Goal: Communication & Community: Answer question/provide support

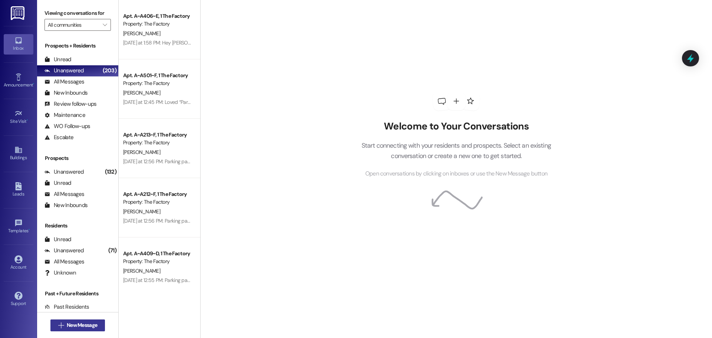
click at [76, 328] on span "New Message" at bounding box center [82, 325] width 30 height 8
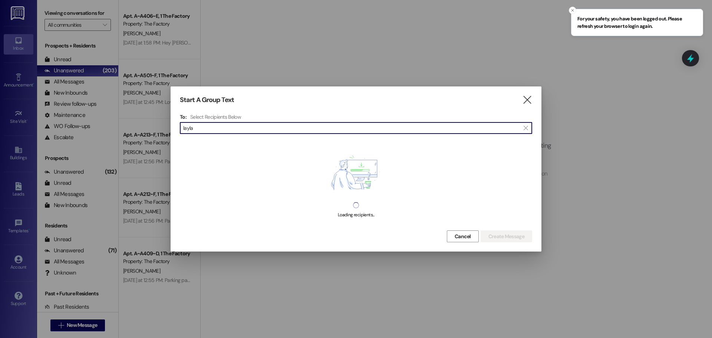
drag, startPoint x: 199, startPoint y: 130, endPoint x: 63, endPoint y: 129, distance: 135.7
click at [63, 129] on div "Start A Group Text  To: Select Recipients Below  layla  Loading recipients..…" at bounding box center [356, 169] width 712 height 338
type input "[PERSON_NAME]"
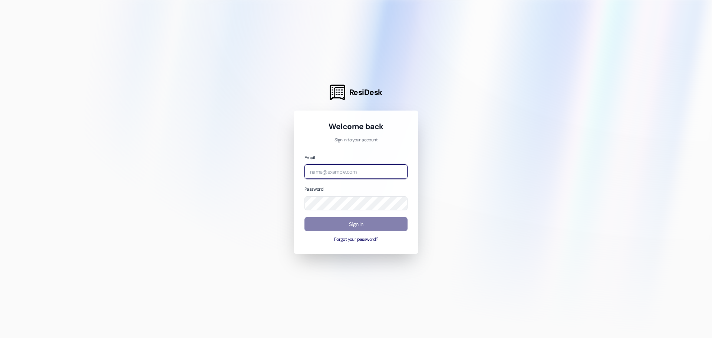
click at [362, 164] on input "email" at bounding box center [355, 171] width 103 height 14
type input "leasing.thefactory@redstoneresidential.com"
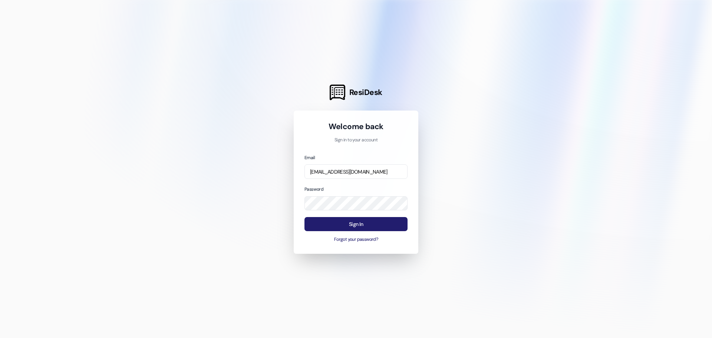
click at [353, 218] on button "Sign In" at bounding box center [355, 224] width 103 height 14
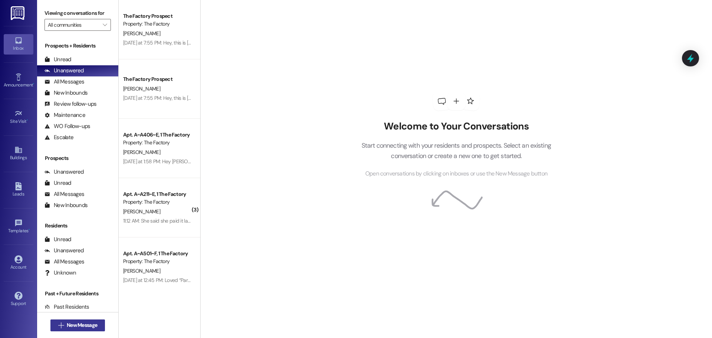
click at [73, 320] on button " New Message" at bounding box center [77, 325] width 55 height 12
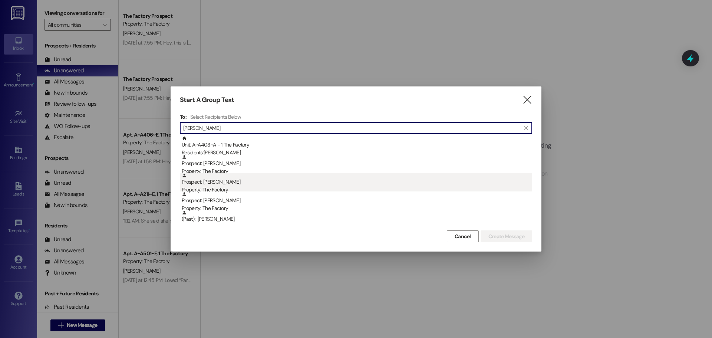
type input "[PERSON_NAME]"
click at [318, 186] on div "Property: The Factory" at bounding box center [357, 190] width 350 height 8
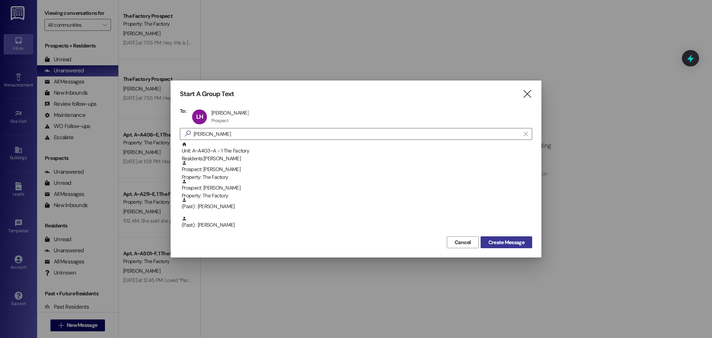
click at [521, 242] on span "Create Message" at bounding box center [506, 242] width 36 height 8
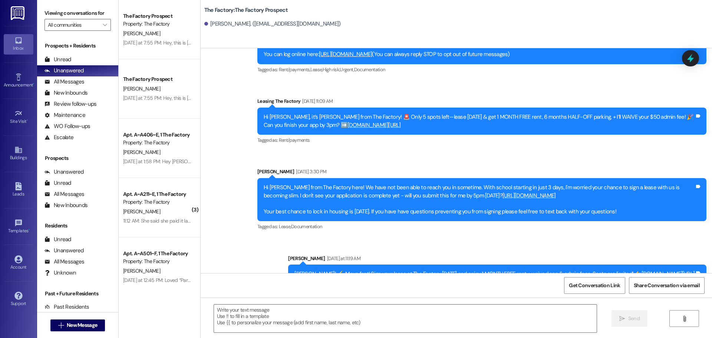
scroll to position [182, 0]
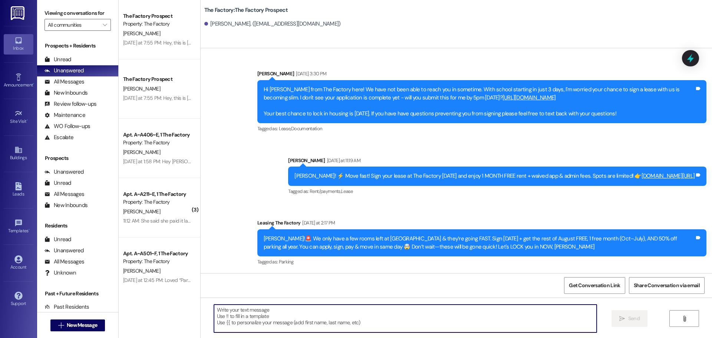
click at [256, 323] on textarea at bounding box center [405, 318] width 382 height 28
click at [248, 326] on textarea at bounding box center [405, 318] width 382 height 28
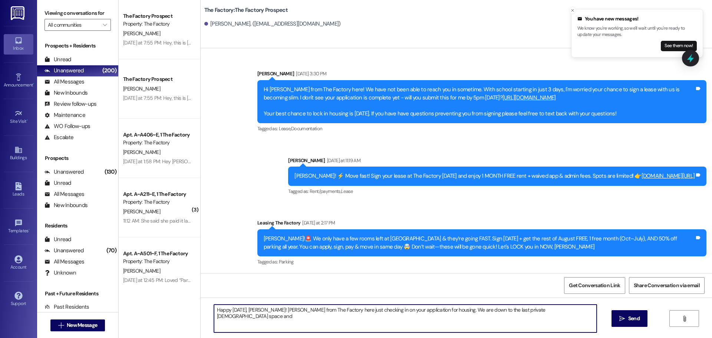
click at [470, 311] on textarea "Happy Tuesday, Lucas! Abi from The Factory here just checking in on your applic…" at bounding box center [405, 318] width 382 height 28
click at [471, 311] on textarea "Happy Tuesday, Lucas! Abi from The Factory here just checking in on your applic…" at bounding box center [405, 318] width 382 height 28
click at [516, 309] on textarea "Happy Tuesday, Lucas! Abi from The Factory here just checking in on your applic…" at bounding box center [405, 318] width 382 height 28
click at [518, 310] on textarea "Happy Tuesday, Lucas! Abi from The Factory here just checking in on your applic…" at bounding box center [405, 318] width 382 height 28
click at [538, 306] on textarea "Happy Tuesday, Lucas! Abi from The Factory here just checking in on your applic…" at bounding box center [405, 318] width 382 height 28
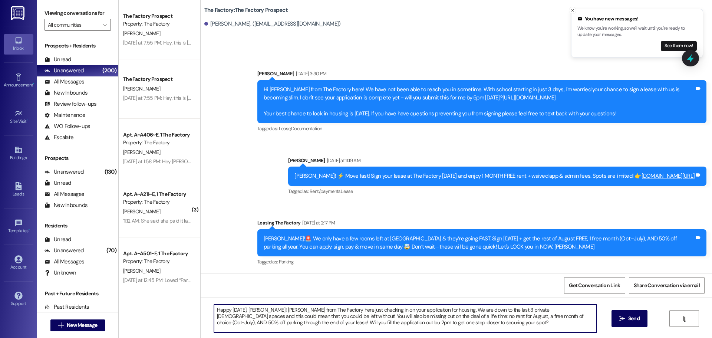
drag, startPoint x: 410, startPoint y: 321, endPoint x: 167, endPoint y: 290, distance: 245.1
click at [167, 290] on div "The Factory Prospect Property: The Factory E. Lambries Yesterday at 7:55 PM: He…" at bounding box center [415, 169] width 593 height 338
click at [473, 313] on textarea "Happy Tuesday, Lucas! Abi from The Factory here just checking in on your applic…" at bounding box center [405, 318] width 382 height 28
click at [503, 308] on textarea "Happy Tuesday, Lucas! Abi from The Factory here just checking in on your applic…" at bounding box center [405, 318] width 382 height 28
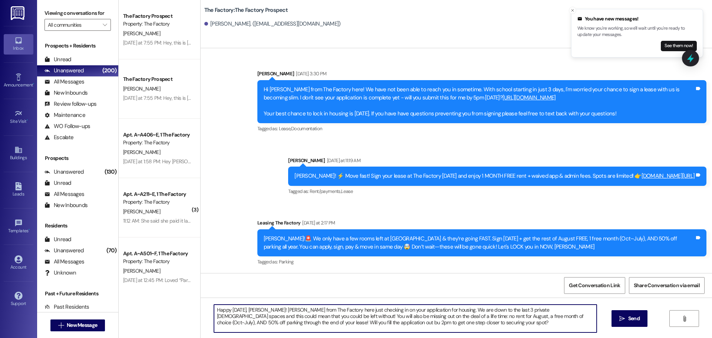
click at [492, 310] on textarea "Happy Tuesday, Lucas! Abi from The Factory here just checking in on your applic…" at bounding box center [405, 318] width 382 height 28
click at [497, 309] on textarea "Happy Tuesday, Lucas! Abi from The Factory here just checking in on your applic…" at bounding box center [405, 318] width 382 height 28
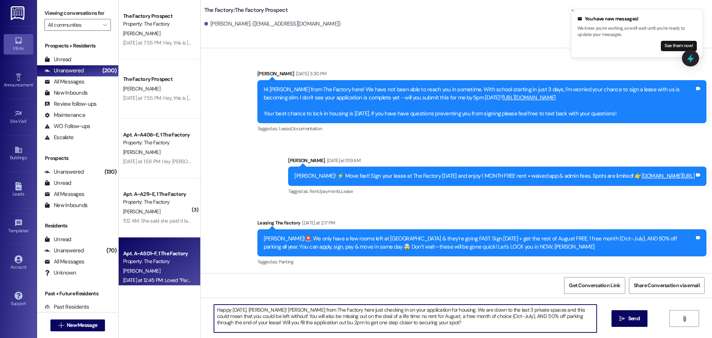
drag, startPoint x: 388, startPoint y: 325, endPoint x: 168, endPoint y: 284, distance: 223.6
click at [168, 284] on div "The Factory Prospect Property: The Factory E. Lambries Yesterday at 7:55 PM: He…" at bounding box center [415, 169] width 593 height 338
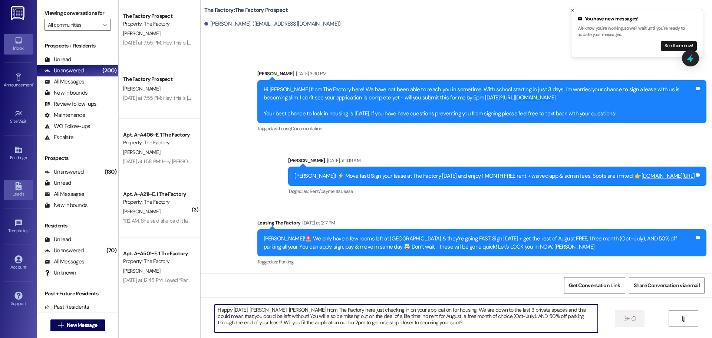
type textarea "Happy Tuesday, Lucas! Abi from The Factory here just checking in on your applic…"
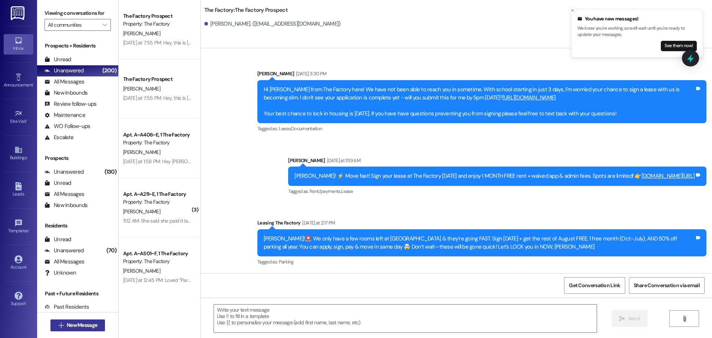
click at [78, 325] on span "New Message" at bounding box center [82, 325] width 30 height 8
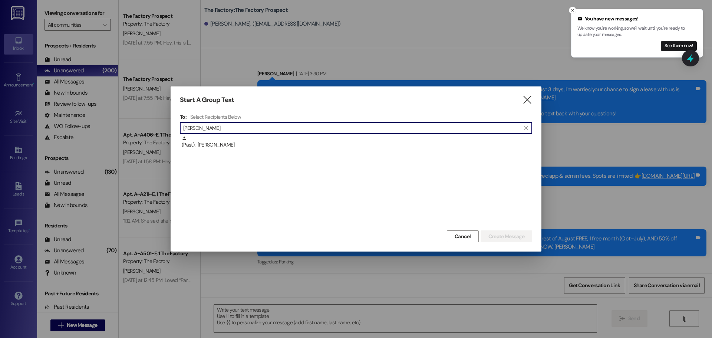
type input "boyd"
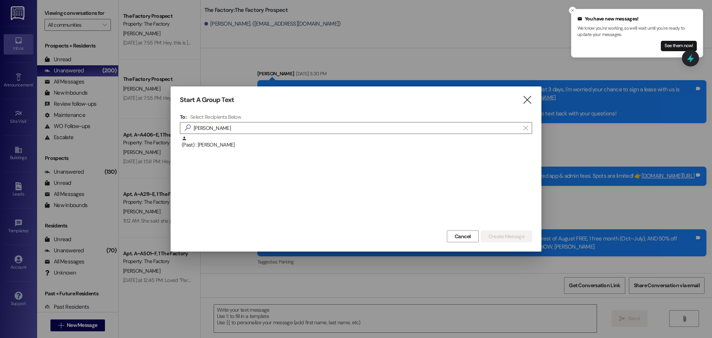
click at [521, 98] on div "Start A Group Text " at bounding box center [356, 100] width 352 height 9
click at [526, 99] on icon "" at bounding box center [527, 100] width 10 height 8
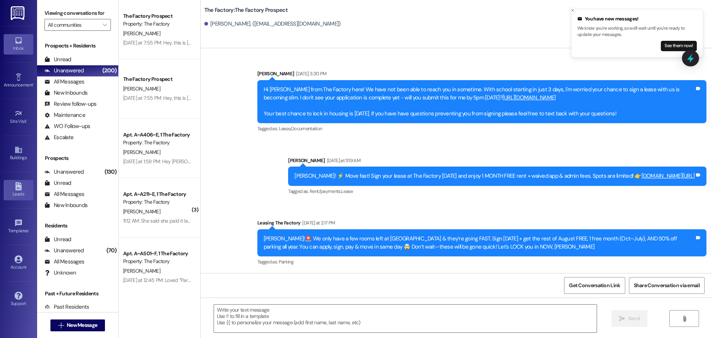
click at [11, 182] on link "Leads" at bounding box center [19, 190] width 30 height 20
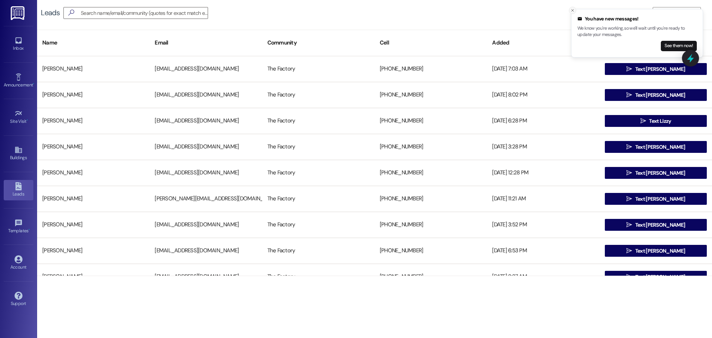
click at [572, 9] on icon "Close toast" at bounding box center [572, 10] width 4 height 4
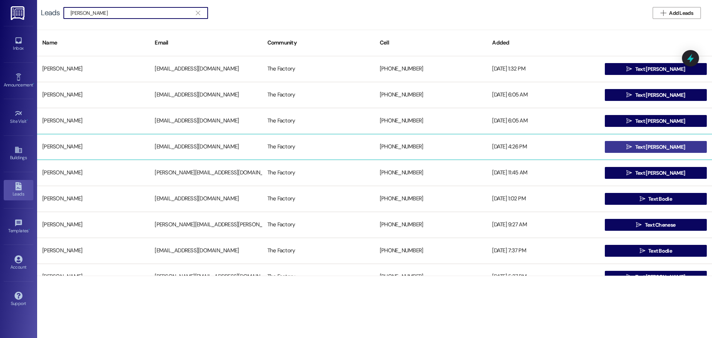
type input "boyd"
click at [658, 142] on span " Text Daniel" at bounding box center [655, 146] width 62 height 11
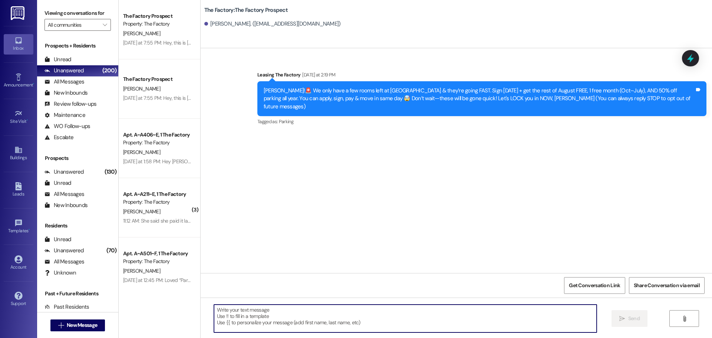
click at [258, 316] on textarea at bounding box center [405, 318] width 382 height 28
paste textarea "Happy Tuesday, Lucas! Abi from The Factory here just checking in on your applic…"
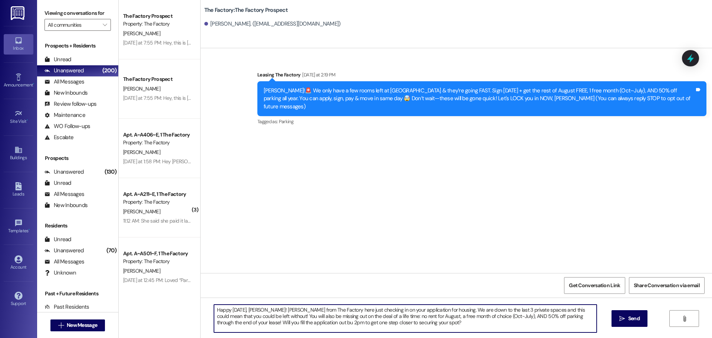
click at [244, 310] on textarea "Happy Tuesday, Lucas! Abi from The Factory here just checking in on your applic…" at bounding box center [405, 318] width 382 height 28
click at [254, 308] on textarea "Happy Tuesday, Lucas! Abi from The Factory here just checking in on your applic…" at bounding box center [405, 318] width 382 height 28
click at [254, 308] on textarea "Happy Tuesday, Daniel! Abi from The Factory here just checking in on your appli…" at bounding box center [405, 318] width 382 height 28
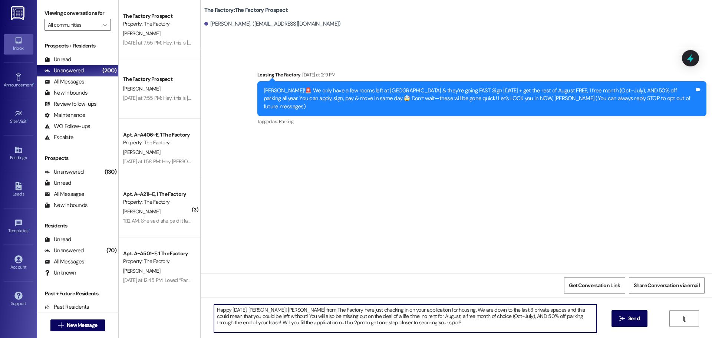
click at [254, 308] on textarea "Happy Tuesday, Daniel! Abi from The Factory here just checking in on your appli…" at bounding box center [405, 318] width 382 height 28
type textarea "Happy Tuesday, Daniel! Abi from The Factory here just checking in on your appli…"
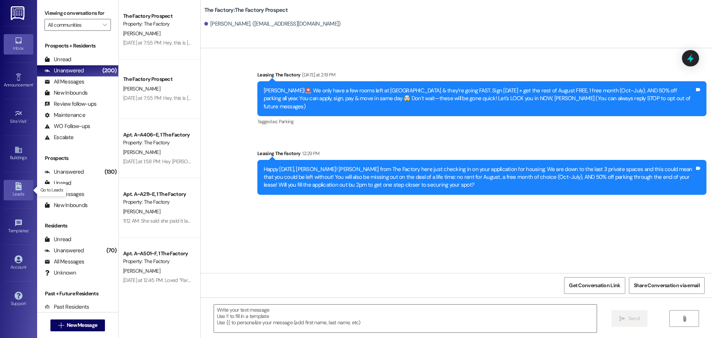
click at [24, 190] on div "Leads" at bounding box center [18, 193] width 37 height 7
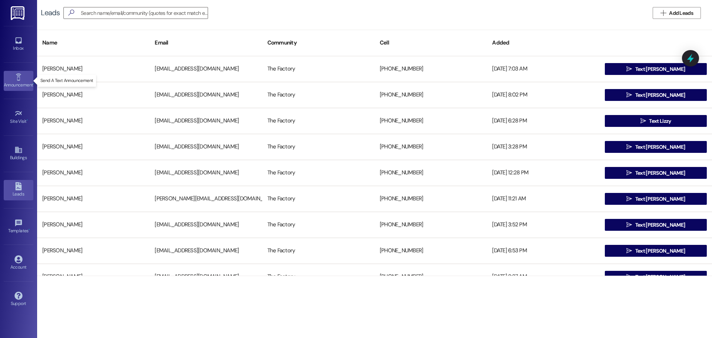
click at [20, 81] on div "Announcement •" at bounding box center [18, 84] width 37 height 7
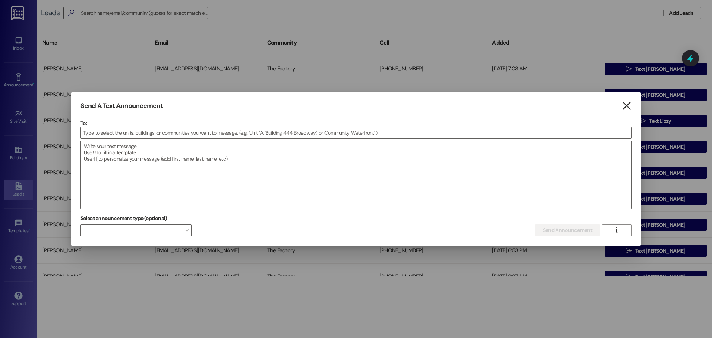
click at [629, 106] on icon "" at bounding box center [626, 106] width 10 height 8
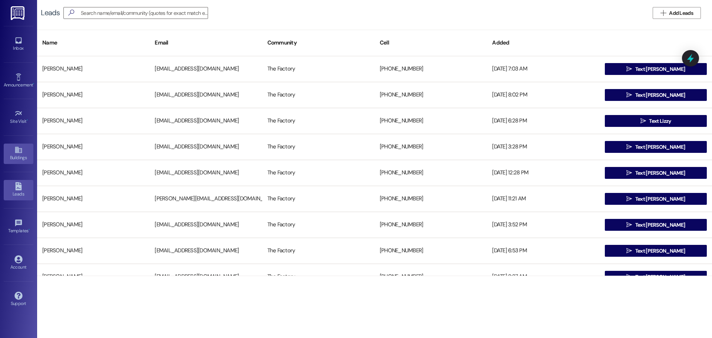
click at [22, 154] on div "Buildings" at bounding box center [18, 157] width 37 height 7
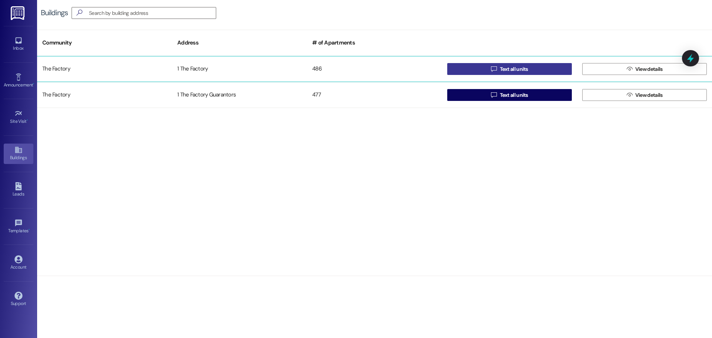
click at [487, 66] on button " Text all units" at bounding box center [509, 69] width 125 height 12
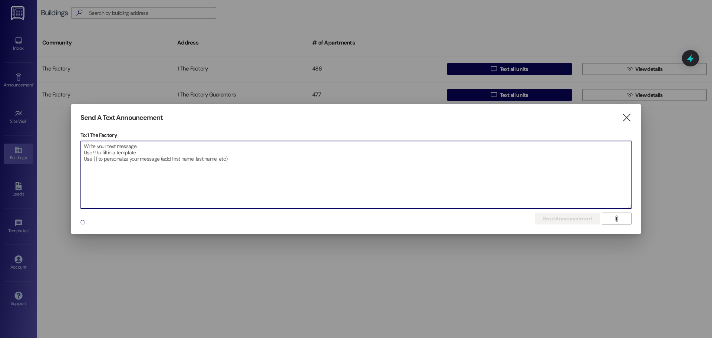
click at [161, 152] on textarea at bounding box center [356, 174] width 550 height 67
paste textarea "FOAM PARTY TICKETS - Want in for FREE this Friday? We’ve got 27 free tickets up…"
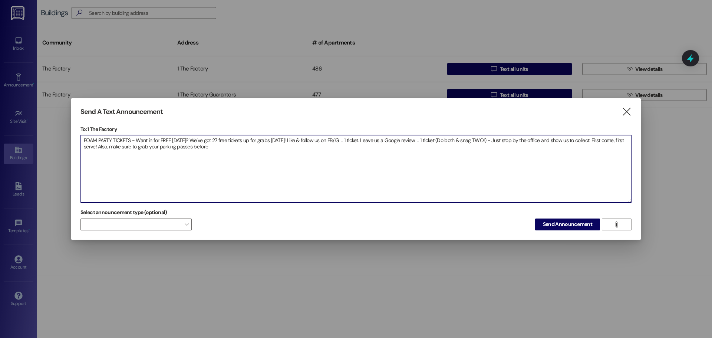
click at [239, 150] on textarea "FOAM PARTY TICKETS - Want in for FREE this Friday? We’ve got 27 free tickets up…" at bounding box center [356, 168] width 550 height 67
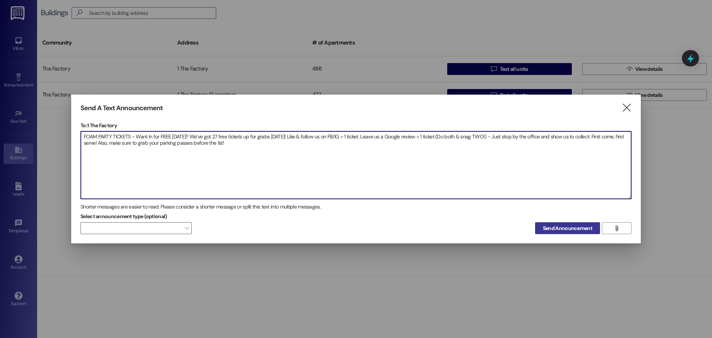
type textarea "FOAM PARTY TICKETS - Want in for FREE this Friday? We’ve got 27 free tickets up…"
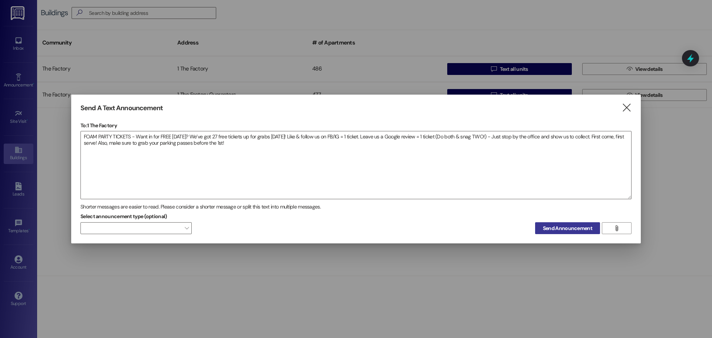
click at [562, 230] on span "Send Announcement" at bounding box center [567, 228] width 49 height 8
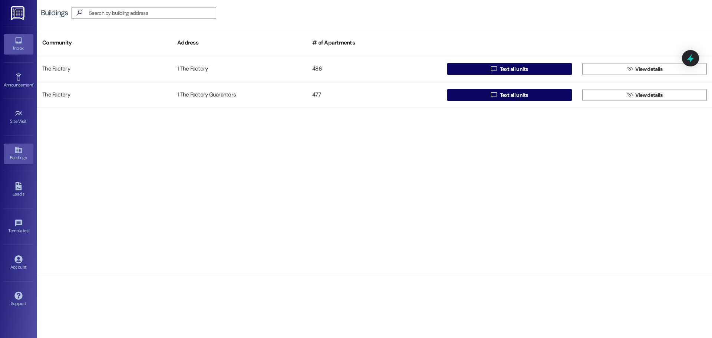
click at [20, 45] on div "Inbox" at bounding box center [18, 47] width 37 height 7
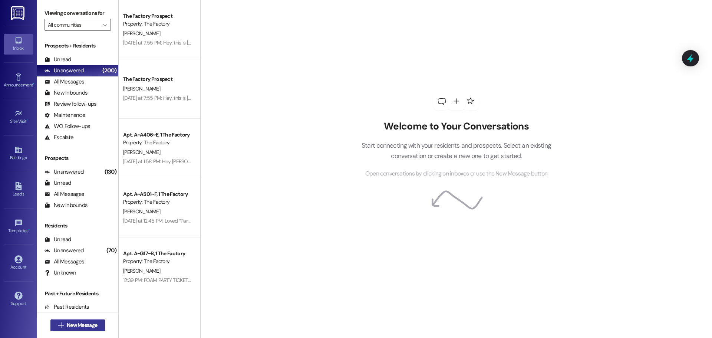
click at [65, 326] on span "New Message" at bounding box center [81, 325] width 33 height 8
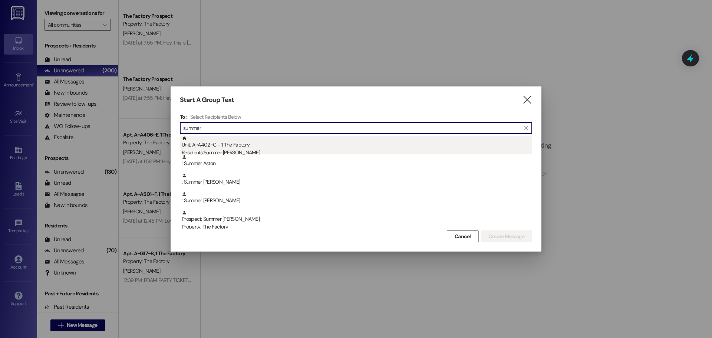
type input "summer"
click at [289, 138] on div "Unit: A~A402~C - 1 The Factory Residents: Summer Carver" at bounding box center [357, 146] width 350 height 21
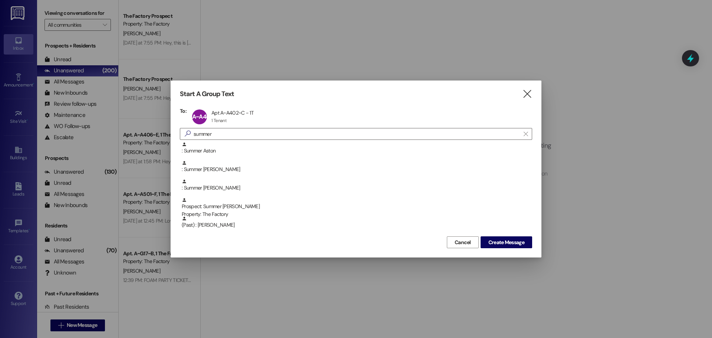
click at [517, 236] on div "Cancel Create Message" at bounding box center [356, 241] width 352 height 14
click at [514, 237] on button "Create Message" at bounding box center [506, 242] width 52 height 12
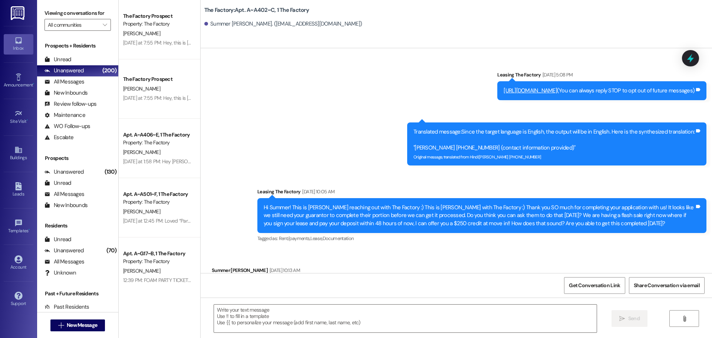
scroll to position [8890, 0]
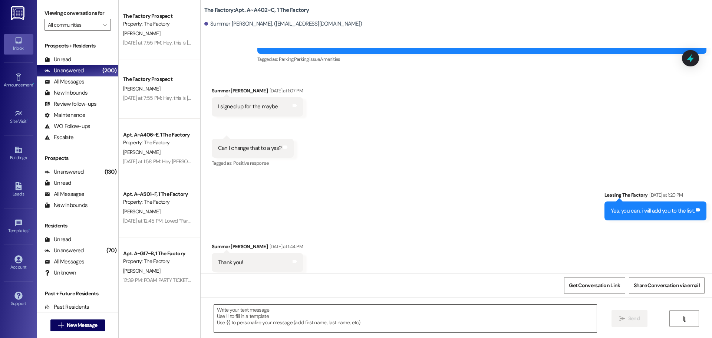
click at [235, 322] on textarea at bounding box center [405, 318] width 382 height 28
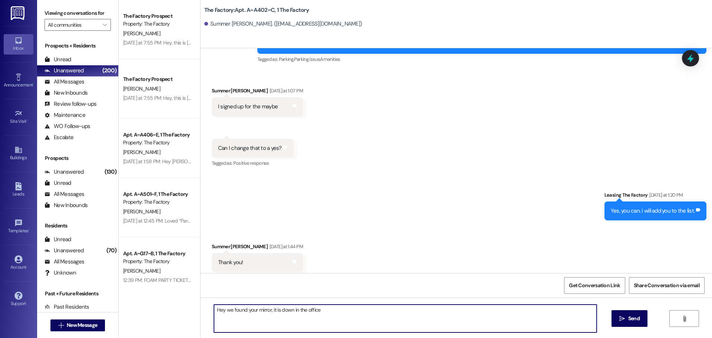
type textarea "Hey we found your mirror, it is down in the office"
